Goal: Transaction & Acquisition: Purchase product/service

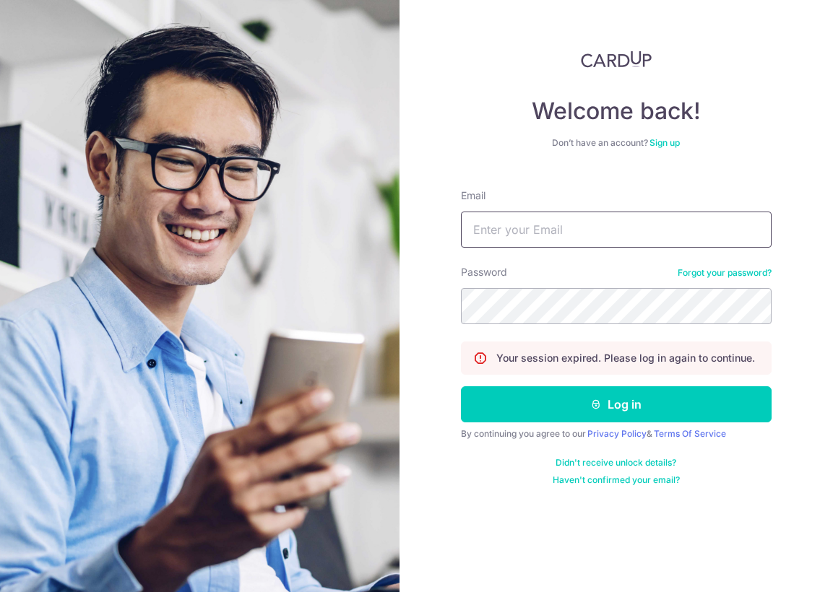
click at [518, 228] on input "Email" at bounding box center [616, 230] width 310 height 36
type input "[EMAIL_ADDRESS][DOMAIN_NAME]"
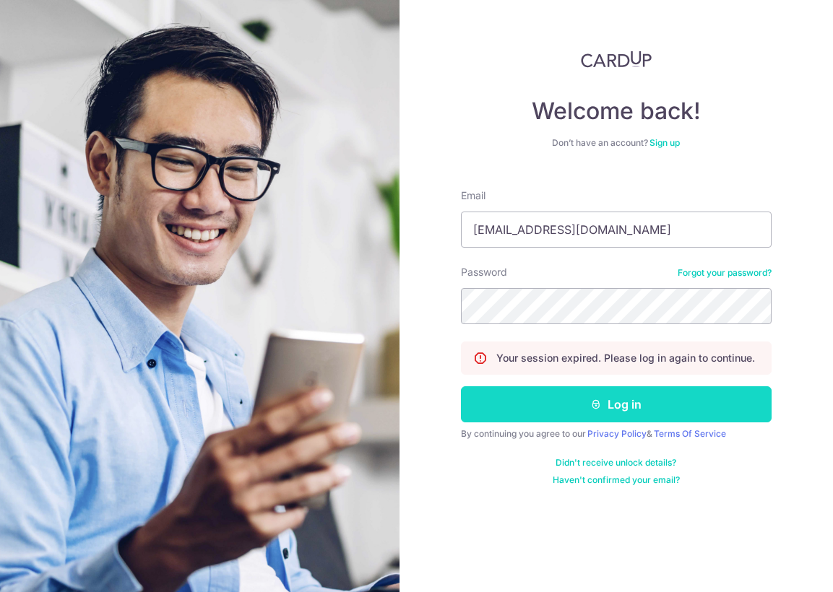
click at [622, 408] on button "Log in" at bounding box center [616, 404] width 310 height 36
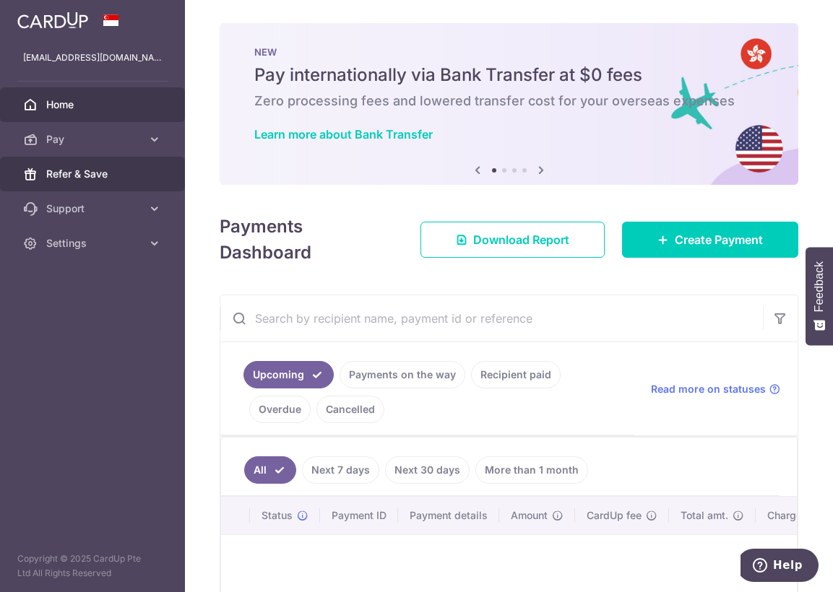
click at [114, 172] on span "Refer & Save" at bounding box center [93, 174] width 95 height 14
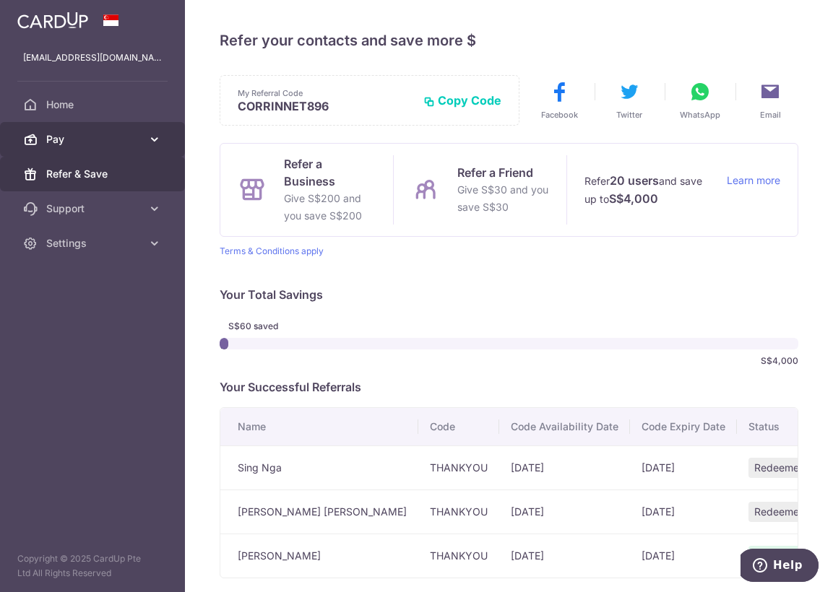
click at [90, 138] on span "Pay" at bounding box center [93, 139] width 95 height 14
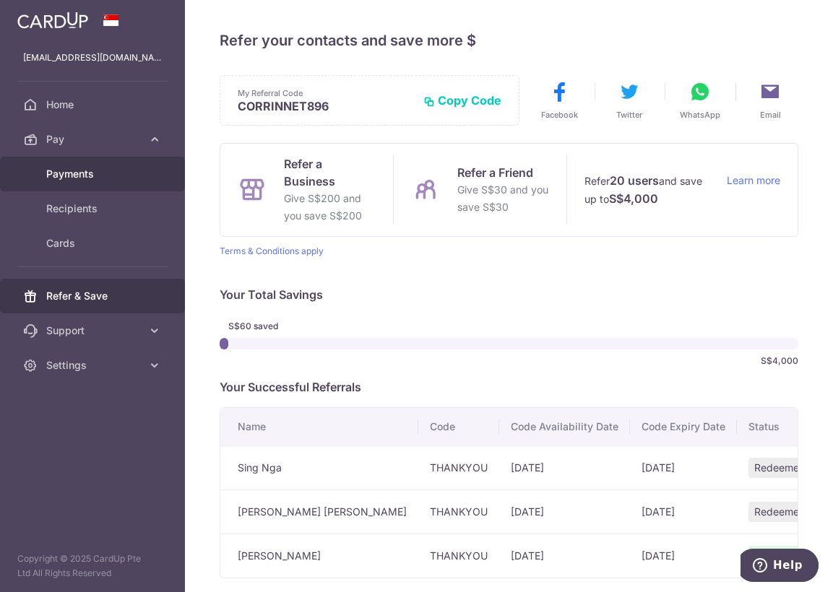
click at [73, 178] on span "Payments" at bounding box center [93, 174] width 95 height 14
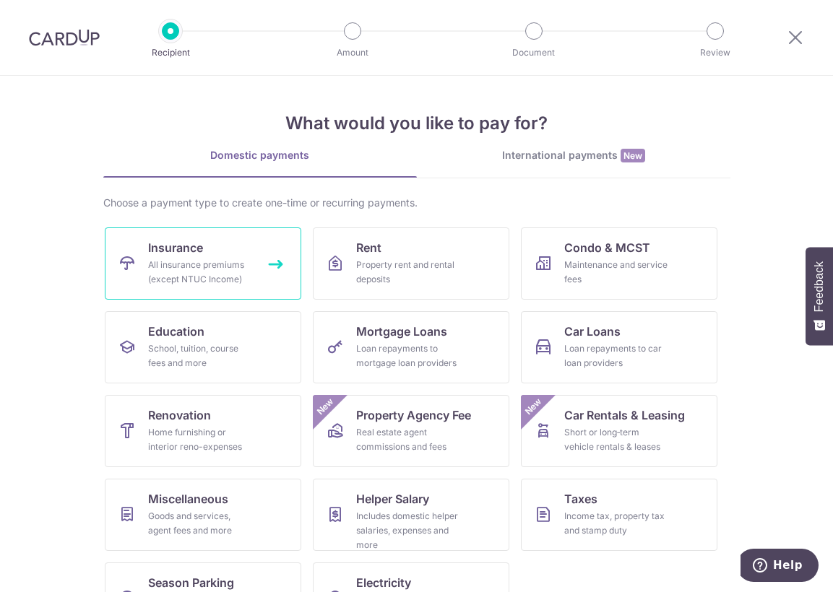
click at [132, 248] on link "Insurance All insurance premiums (except NTUC Income)" at bounding box center [203, 263] width 196 height 72
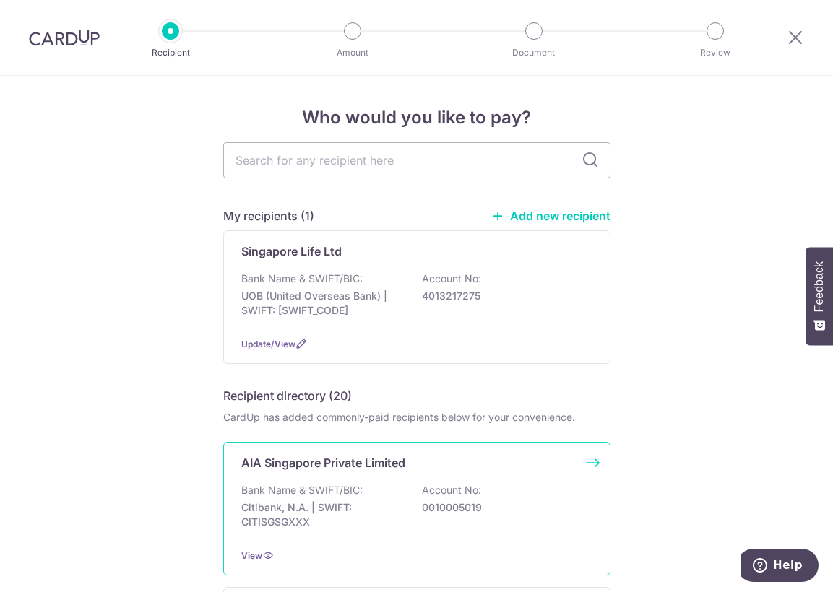
click at [292, 464] on p "AIA Singapore Private Limited" at bounding box center [323, 462] width 164 height 17
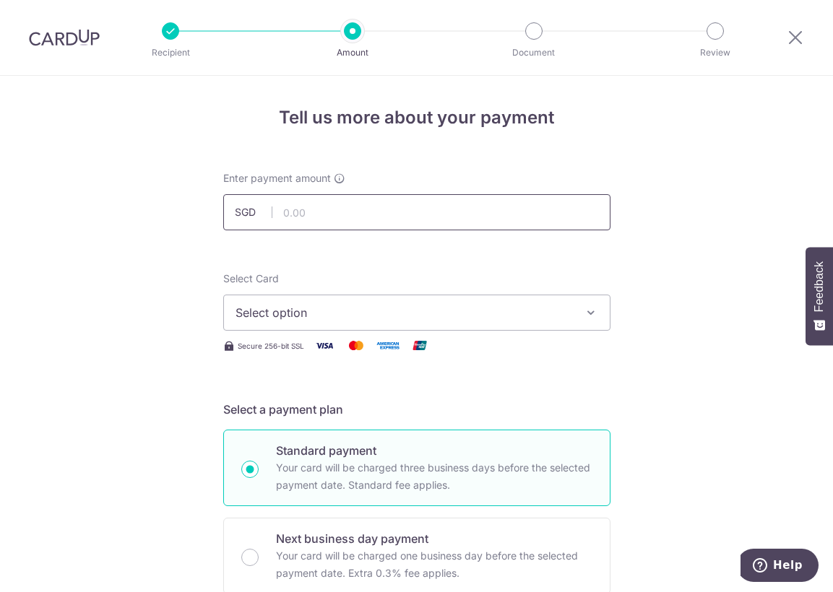
click at [334, 216] on input "text" at bounding box center [416, 212] width 387 height 36
type input "1,154.00"
click at [289, 321] on span "Select option" at bounding box center [403, 312] width 336 height 17
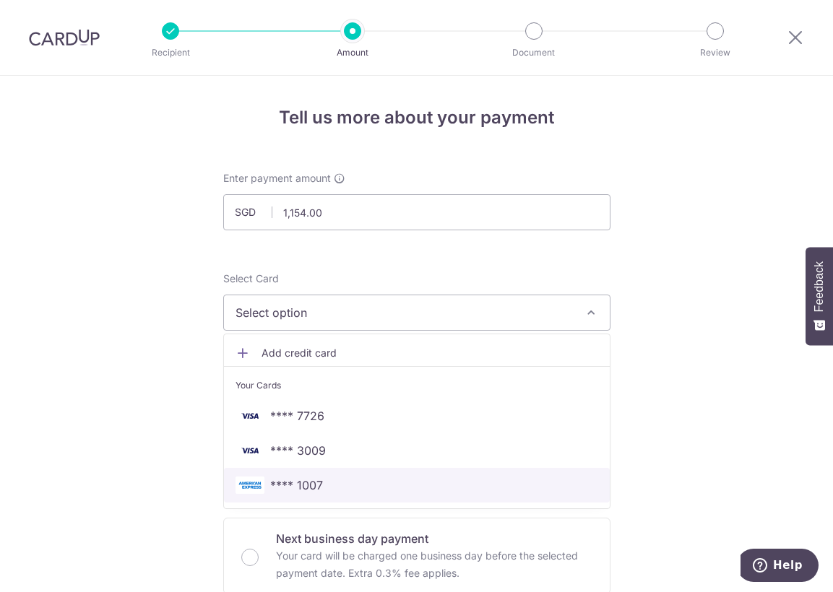
click at [311, 483] on span "**** 1007" at bounding box center [296, 485] width 53 height 17
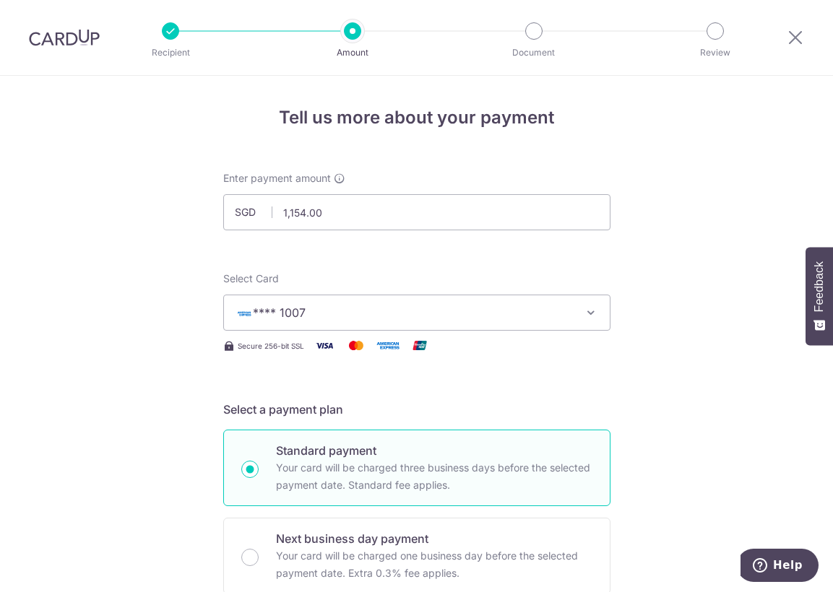
scroll to position [289, 0]
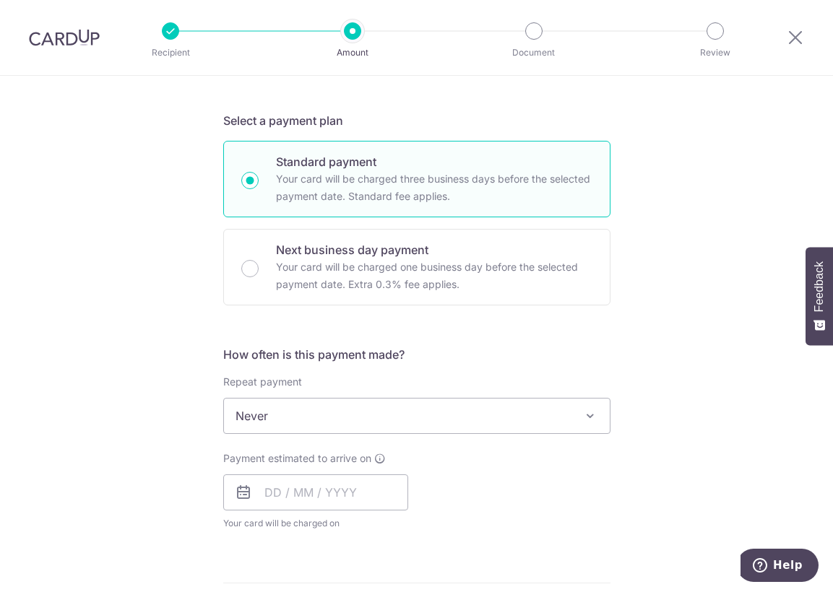
click at [274, 416] on span "Never" at bounding box center [417, 416] width 386 height 35
click at [279, 492] on input "text" at bounding box center [315, 492] width 185 height 36
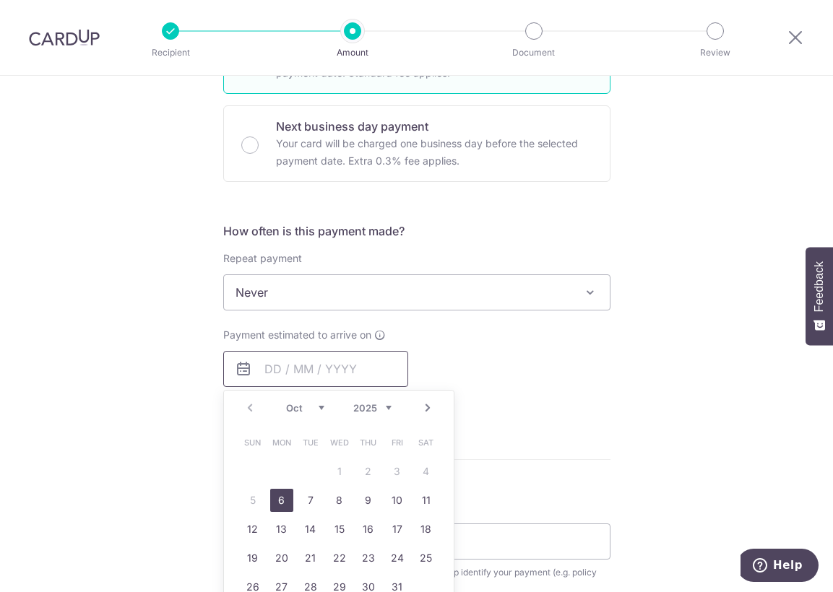
scroll to position [505, 0]
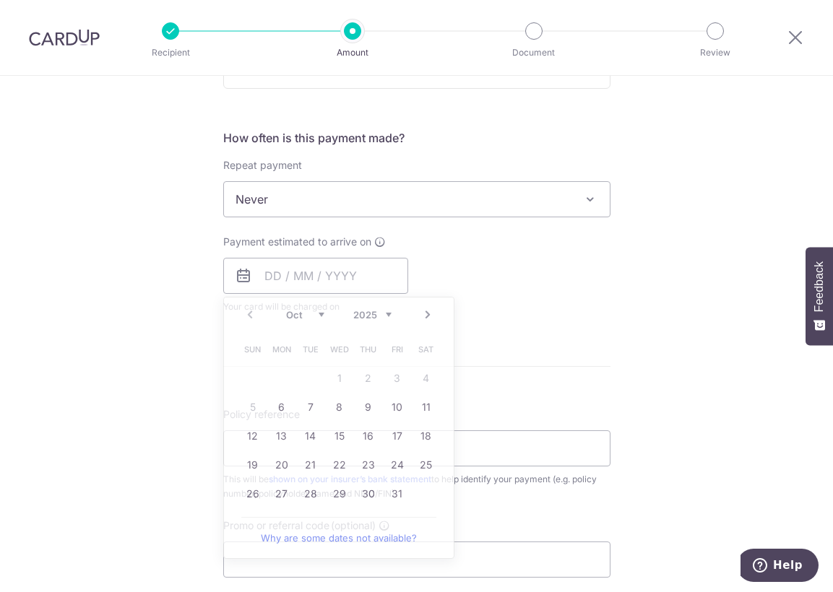
click at [603, 386] on form "Enter payment amount SGD 1,154.00 1154.00 Select Card **** 1007 Add credit card…" at bounding box center [416, 237] width 387 height 1143
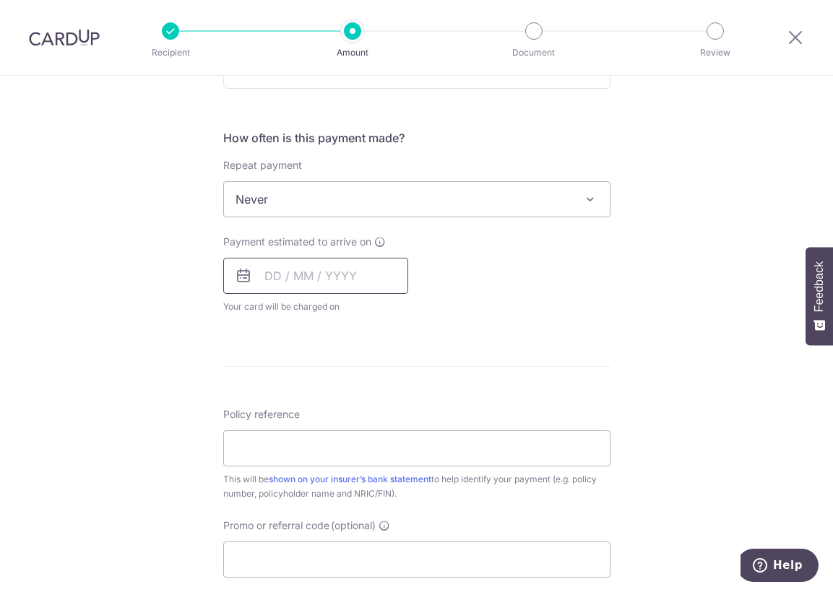
click at [321, 287] on input "text" at bounding box center [315, 276] width 185 height 36
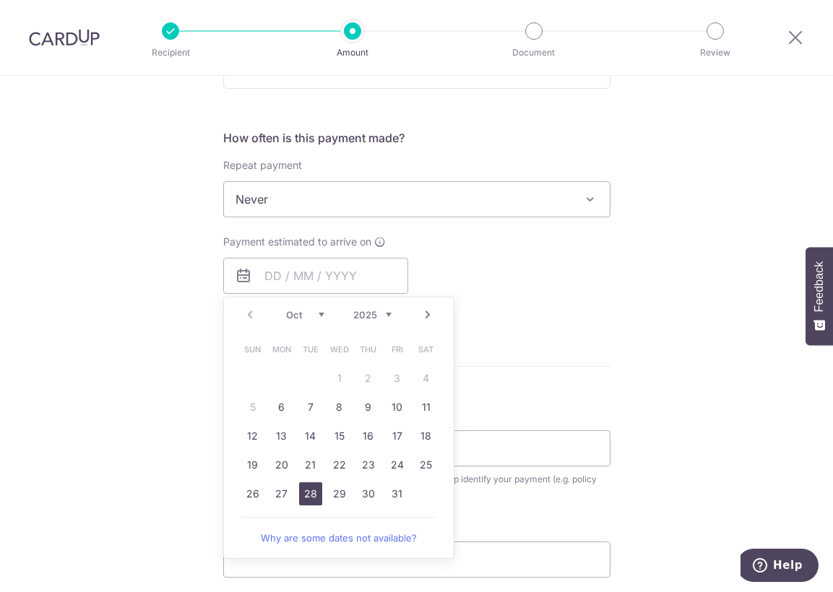
click at [304, 500] on link "28" at bounding box center [310, 493] width 23 height 23
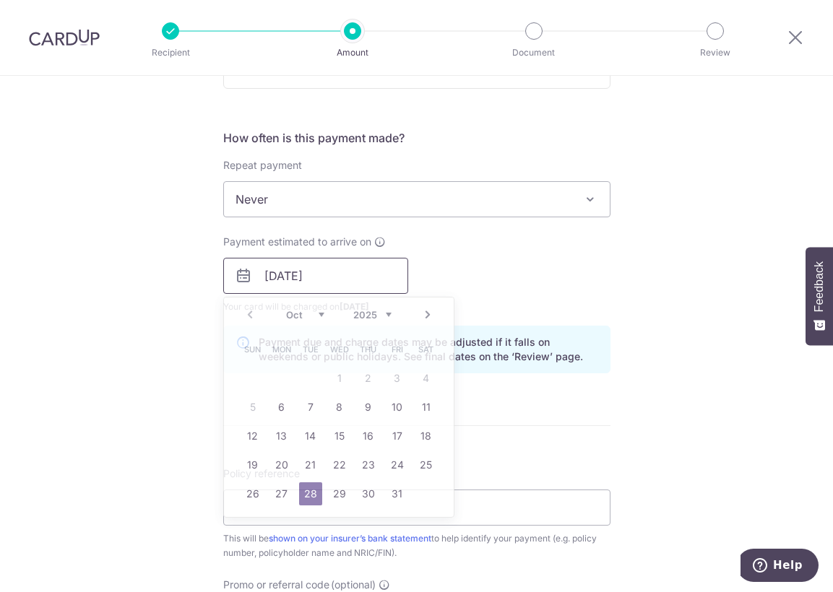
click at [357, 271] on input "28/10/2025" at bounding box center [315, 276] width 185 height 36
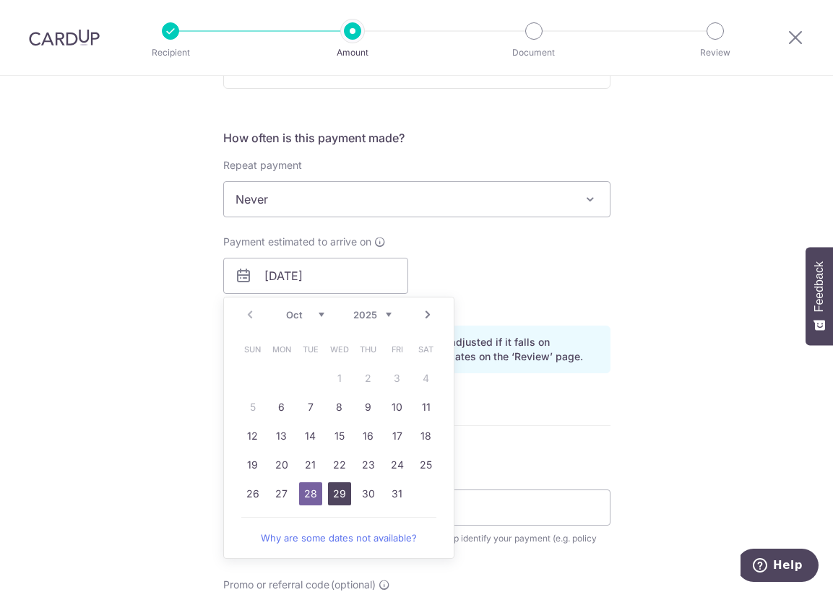
click at [339, 493] on link "29" at bounding box center [339, 493] width 23 height 23
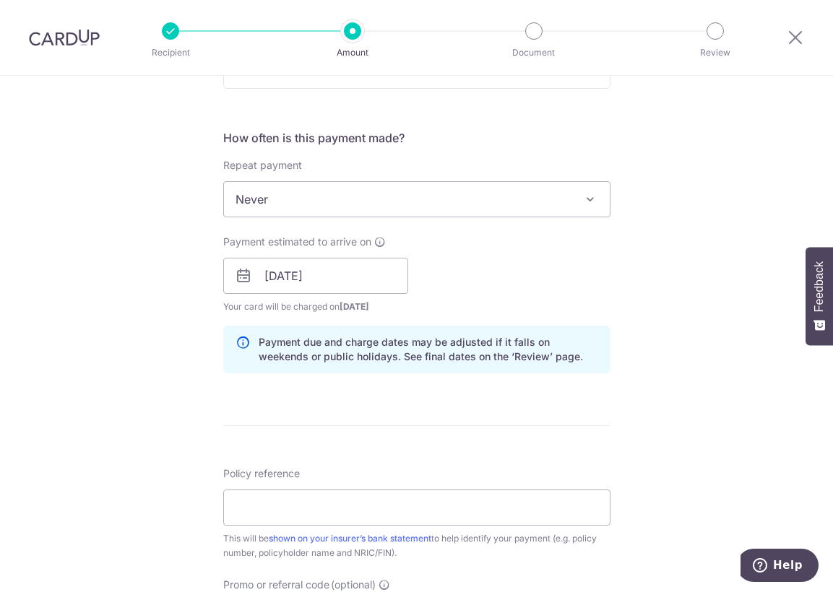
scroll to position [433, 0]
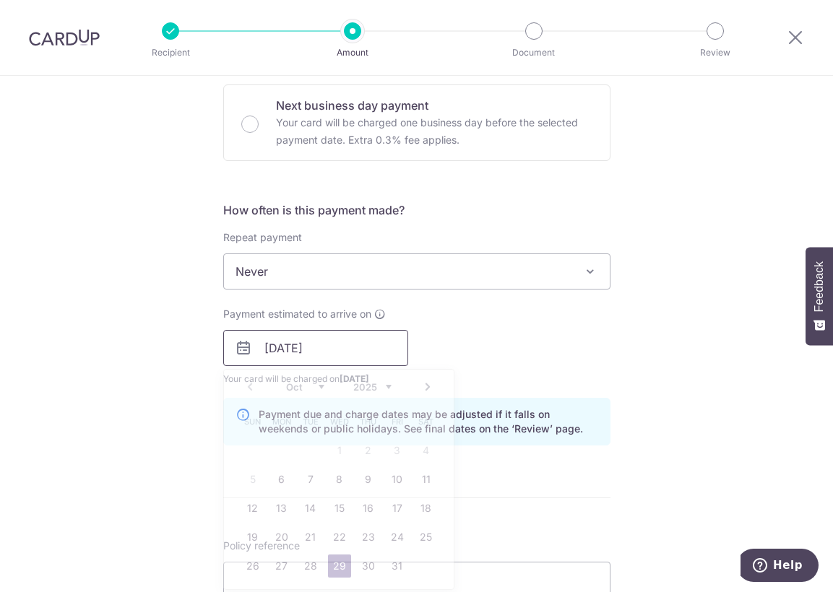
click at [336, 344] on input "29/10/2025" at bounding box center [315, 348] width 185 height 36
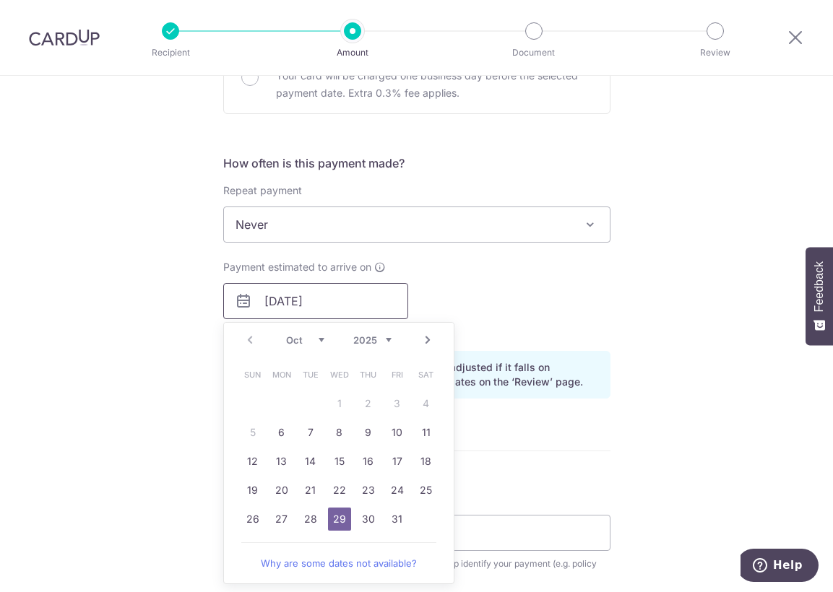
scroll to position [505, 0]
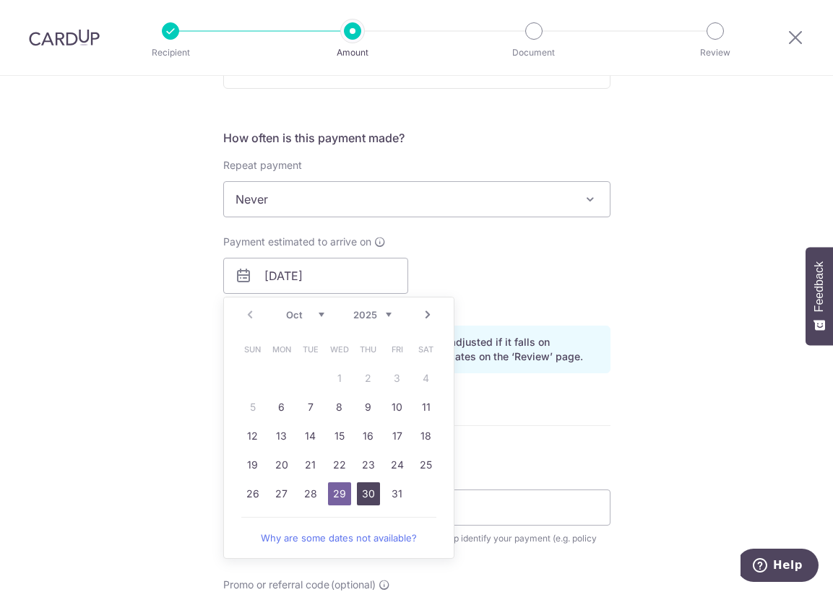
click at [359, 489] on link "30" at bounding box center [368, 493] width 23 height 23
type input "30/10/2025"
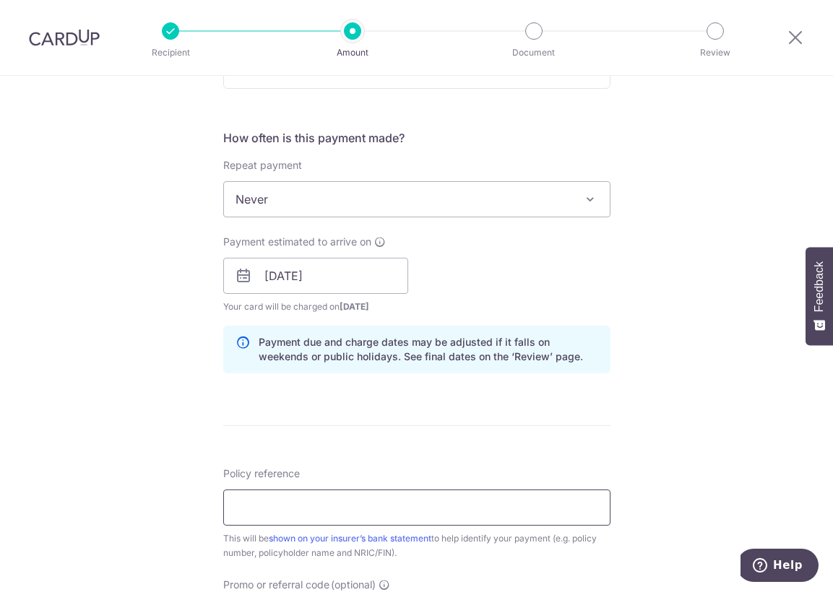
click at [281, 508] on input "Policy reference" at bounding box center [416, 508] width 387 height 36
paste input "H222965350"
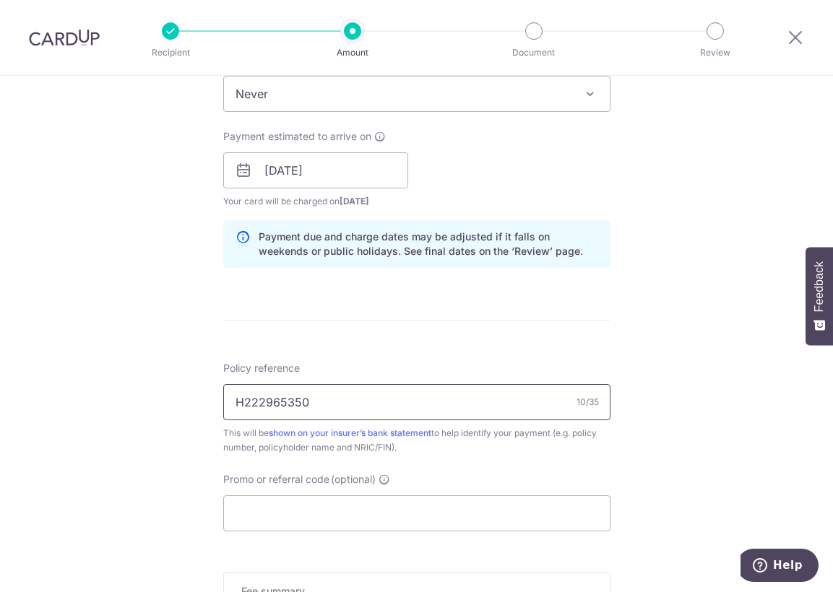
scroll to position [722, 0]
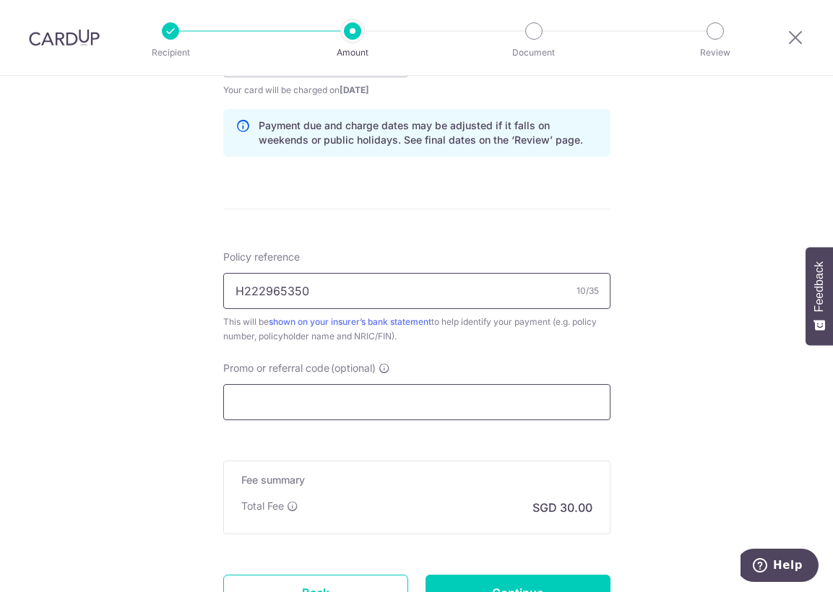
type input "H222965350"
click at [337, 406] on input "Promo or referral code (optional)" at bounding box center [416, 402] width 387 height 36
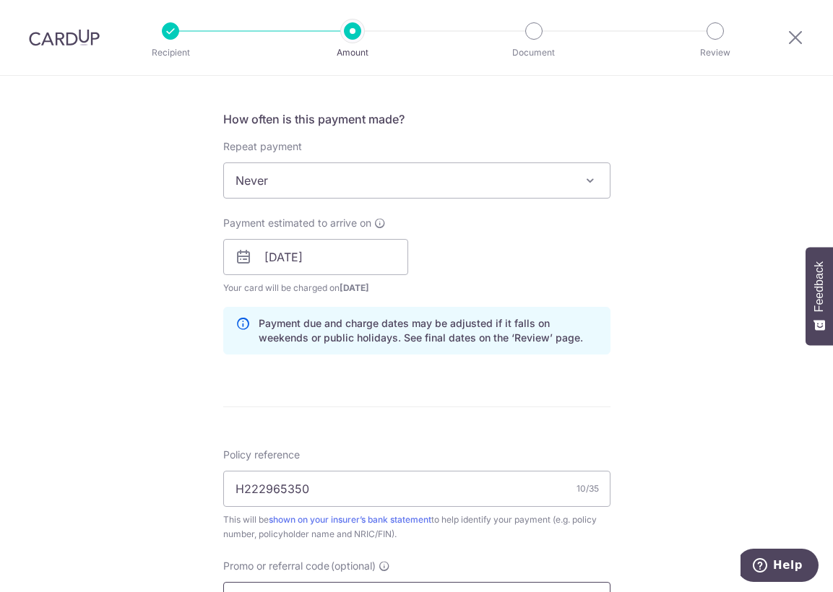
scroll to position [433, 0]
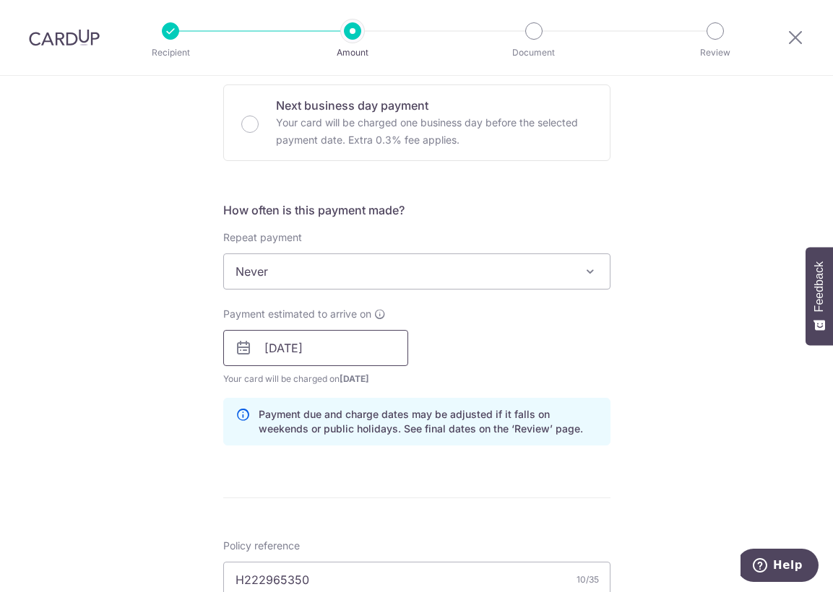
type input "THANKYOU"
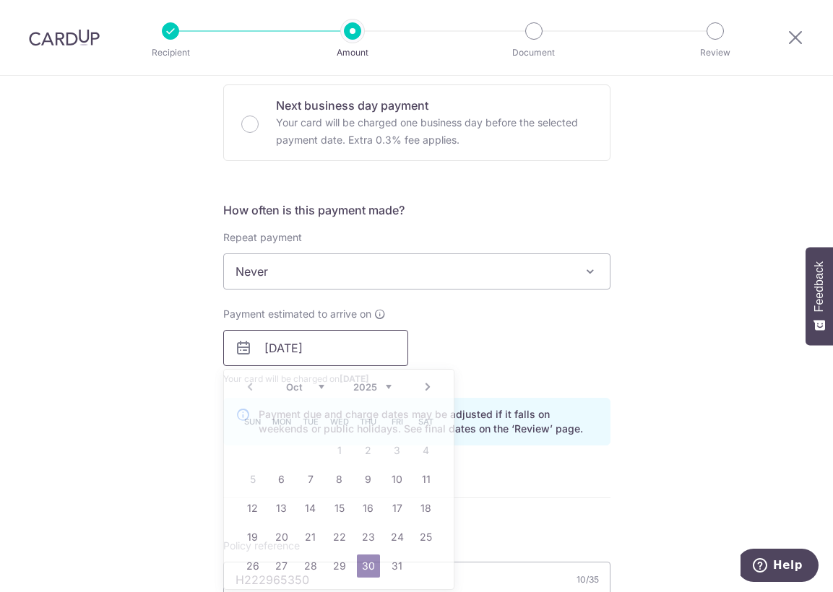
click at [360, 350] on input "30/10/2025" at bounding box center [315, 348] width 185 height 36
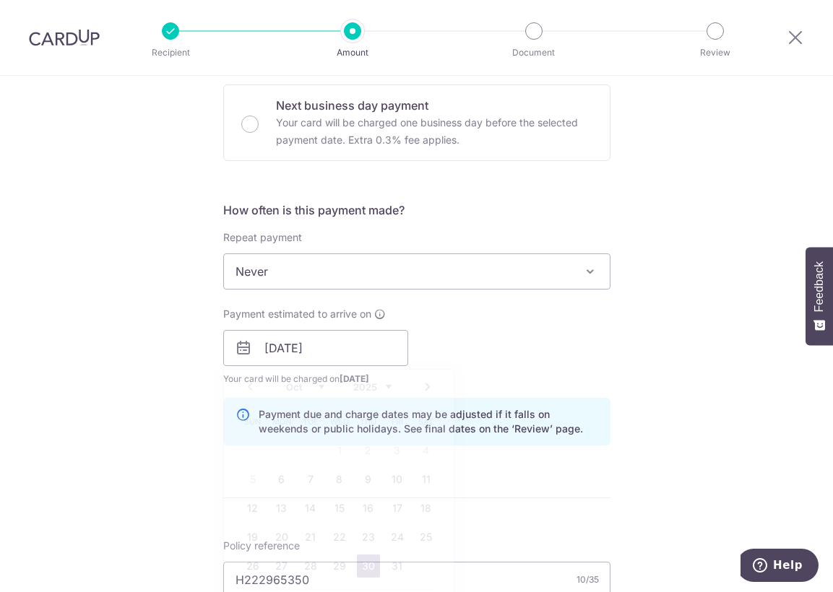
click at [558, 357] on div "Payment estimated to arrive on 30/10/2025 Prev Next Oct Nov Dec 2025 2026 2027 …" at bounding box center [416, 346] width 404 height 79
click at [698, 245] on div "Tell us more about your payment Enter payment amount SGD 1,154.00 1154.00 Selec…" at bounding box center [416, 358] width 833 height 1430
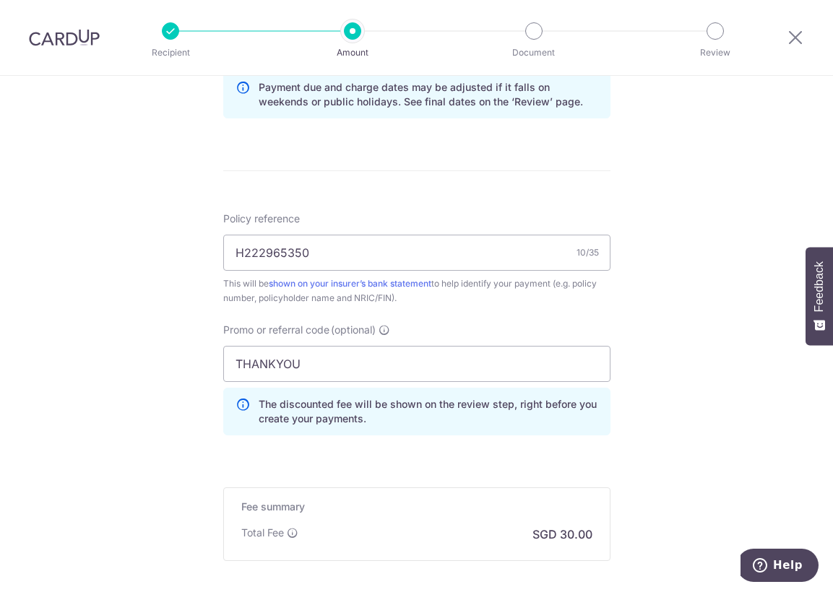
scroll to position [914, 0]
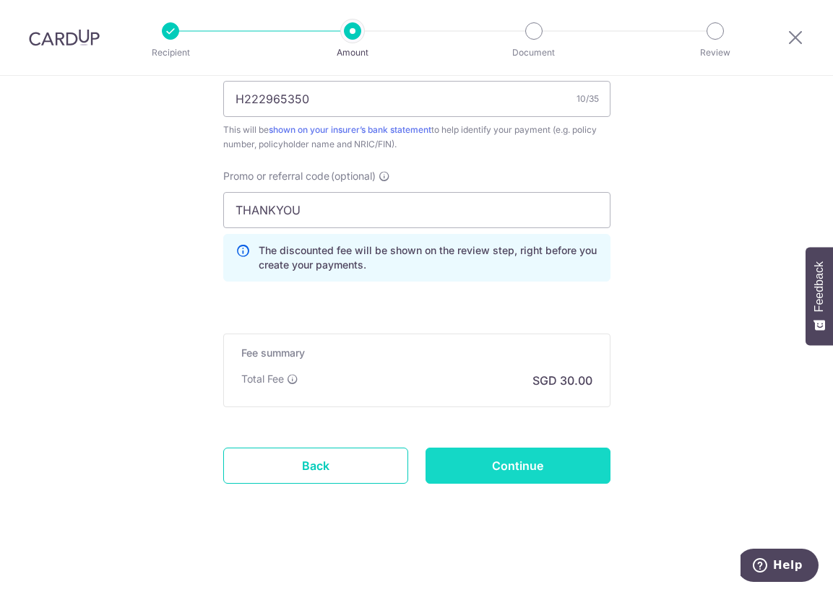
click at [533, 472] on input "Continue" at bounding box center [517, 466] width 185 height 36
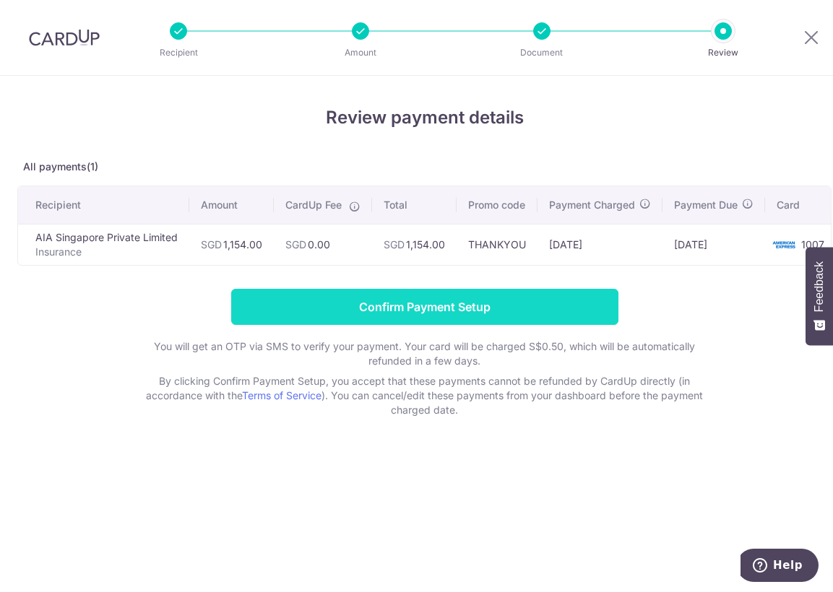
click at [395, 308] on input "Confirm Payment Setup" at bounding box center [424, 307] width 387 height 36
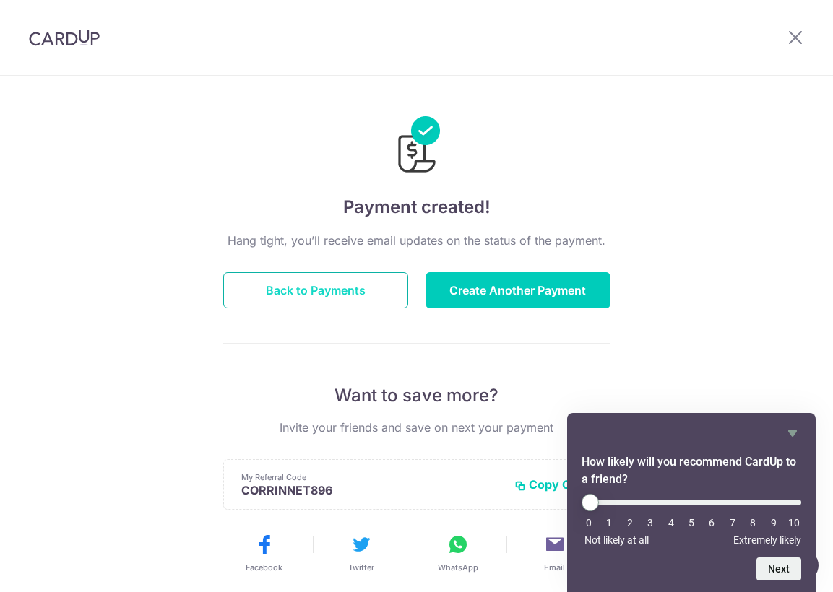
click at [287, 289] on button "Back to Payments" at bounding box center [315, 290] width 185 height 36
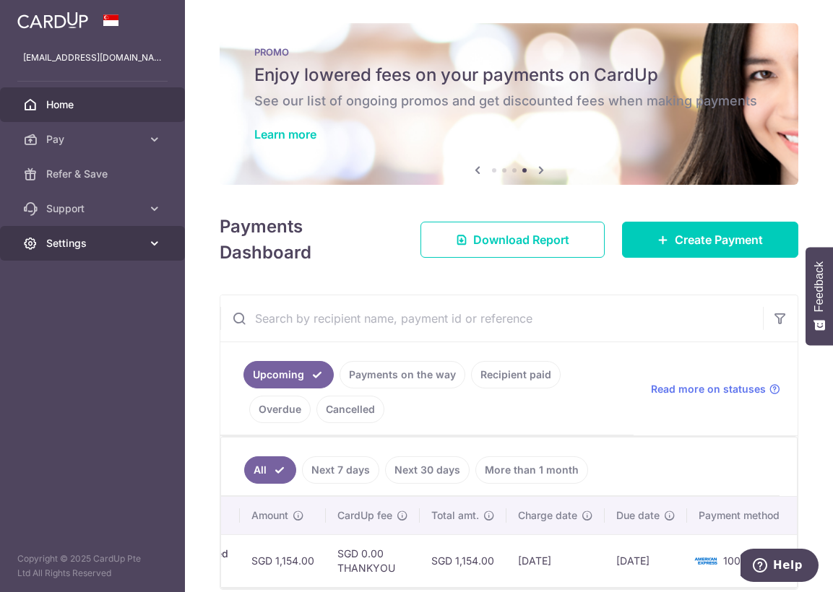
click at [95, 244] on span "Settings" at bounding box center [93, 243] width 95 height 14
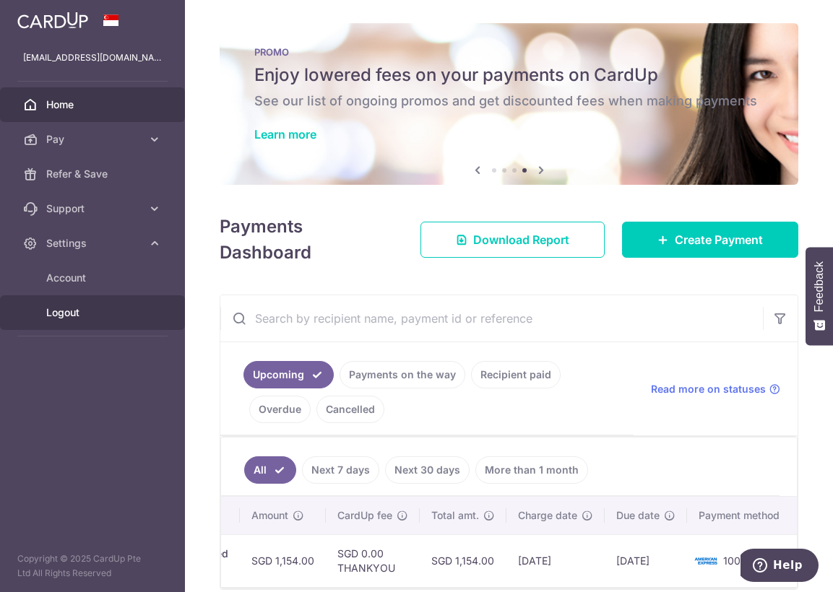
click at [69, 311] on span "Logout" at bounding box center [93, 312] width 95 height 14
